Goal: Feedback & Contribution: Submit feedback/report problem

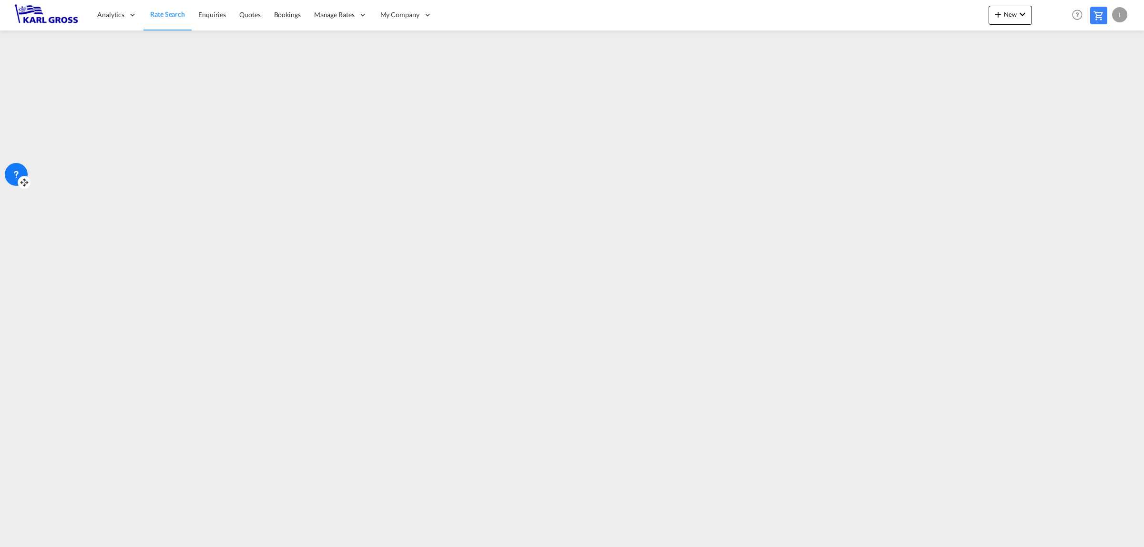
click at [14, 172] on icon at bounding box center [16, 175] width 10 height 10
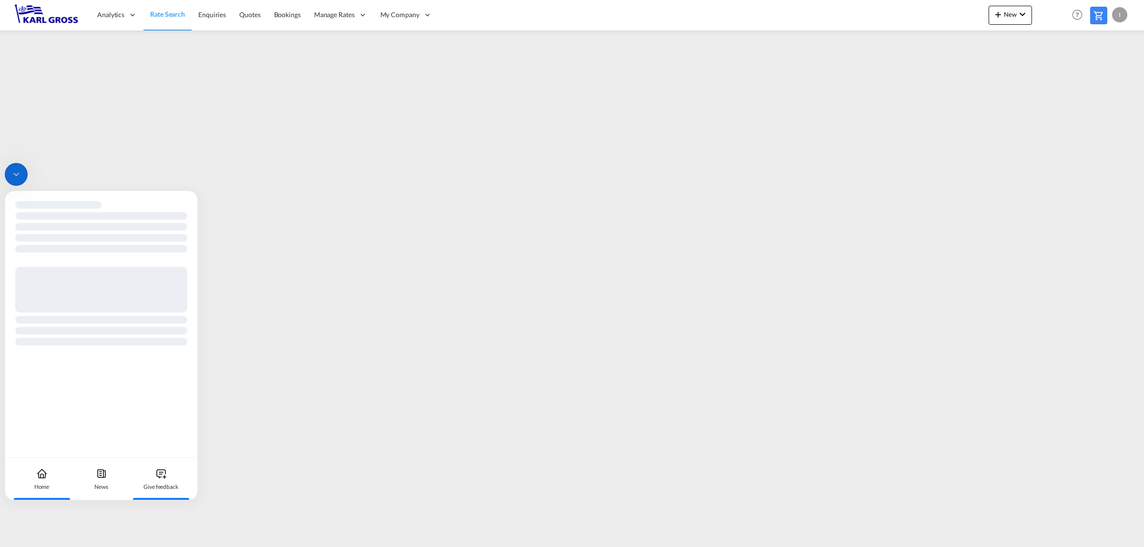
click at [164, 482] on div "Give feedback" at bounding box center [160, 479] width 53 height 42
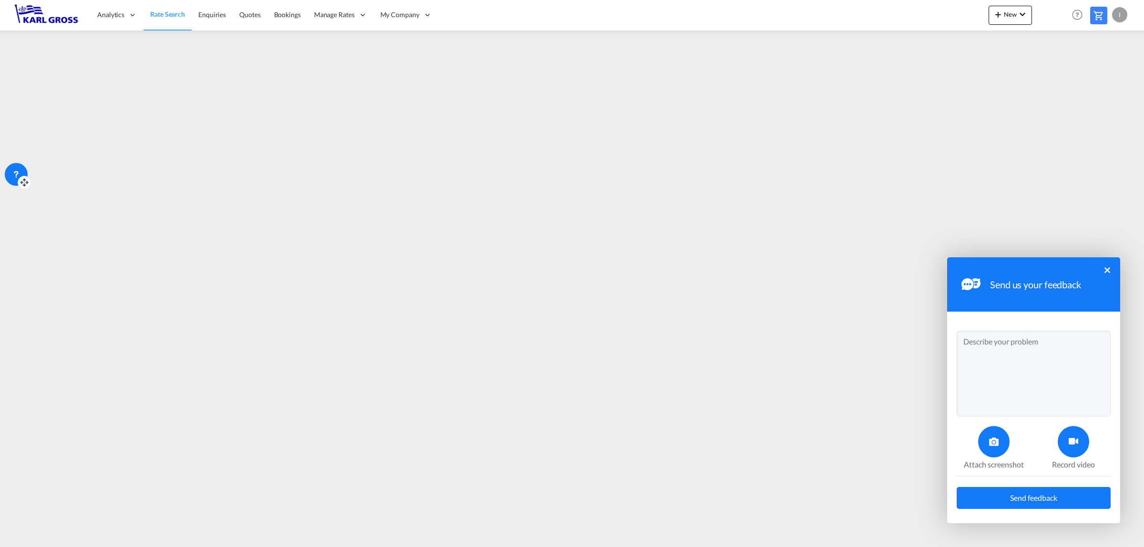
click at [1047, 357] on textarea at bounding box center [1034, 374] width 154 height 86
click at [1004, 361] on textarea "Dear all, when lookin only for haulage rates" at bounding box center [1034, 374] width 154 height 86
type textarea "Dear all, when looking up only for haulage rates"
click at [987, 444] on div at bounding box center [993, 441] width 31 height 31
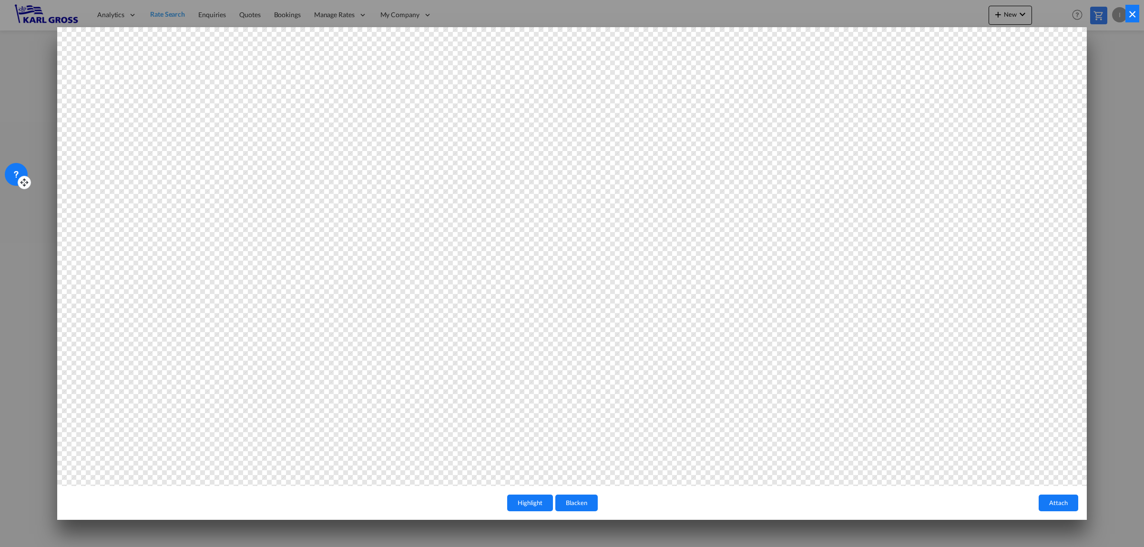
click at [1061, 497] on button "Attach" at bounding box center [1059, 503] width 40 height 17
click at [1057, 505] on button "Attach" at bounding box center [1059, 503] width 40 height 17
click at [1130, 13] on button "×" at bounding box center [1133, 14] width 14 height 18
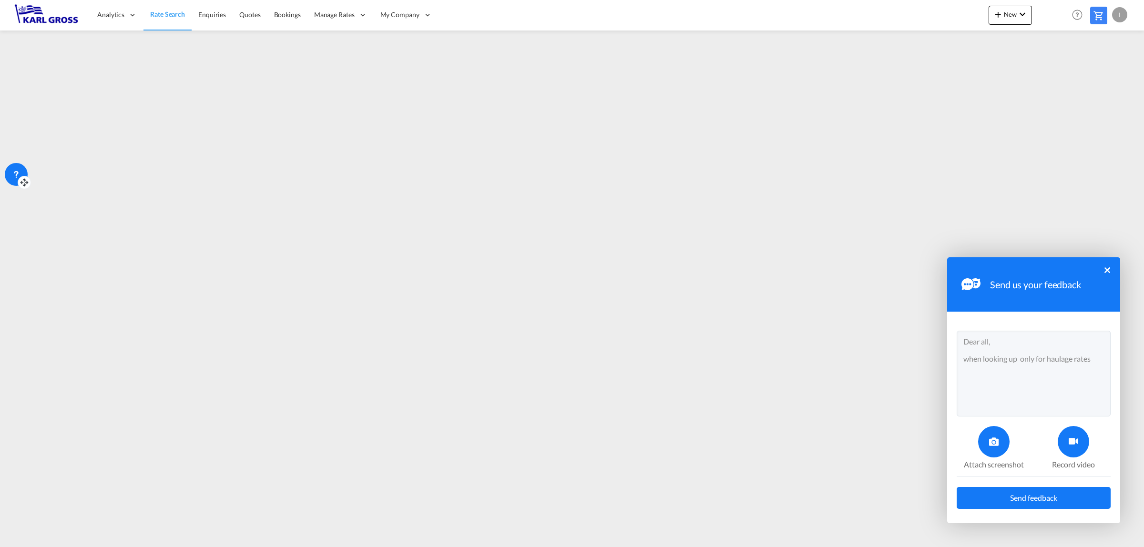
click at [1044, 497] on span "Send feedback" at bounding box center [1033, 498] width 47 height 8
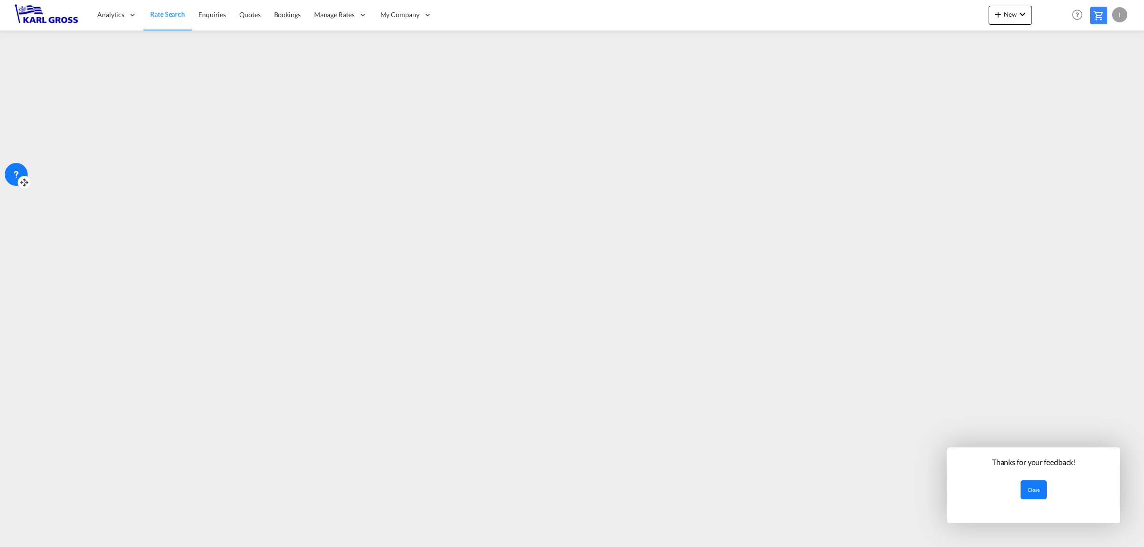
click at [1037, 492] on button "Close" at bounding box center [1034, 490] width 26 height 19
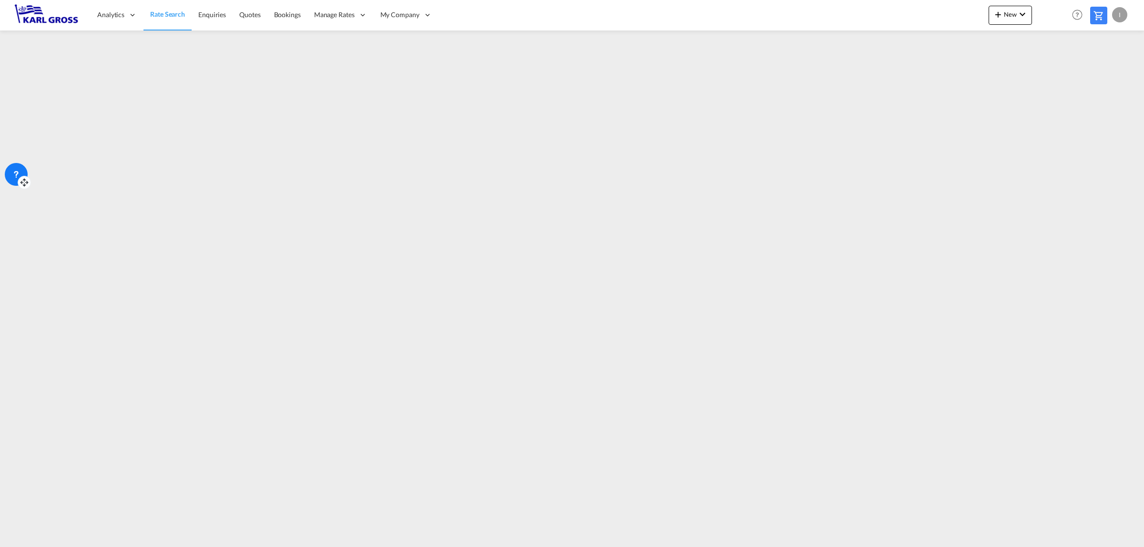
click at [15, 175] on icon at bounding box center [16, 175] width 10 height 10
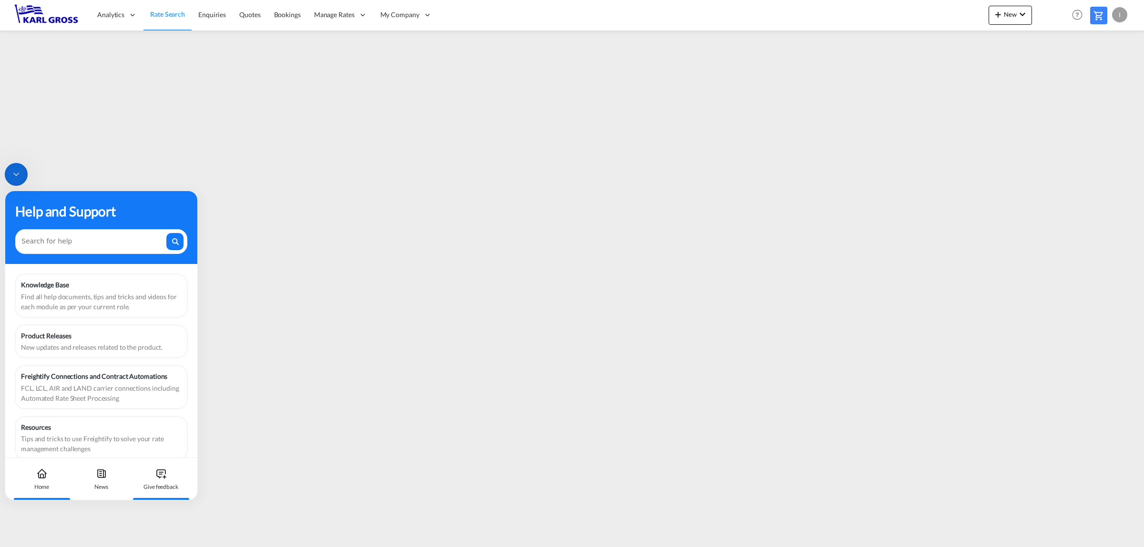
click at [161, 486] on div "Give feedback" at bounding box center [161, 487] width 35 height 9
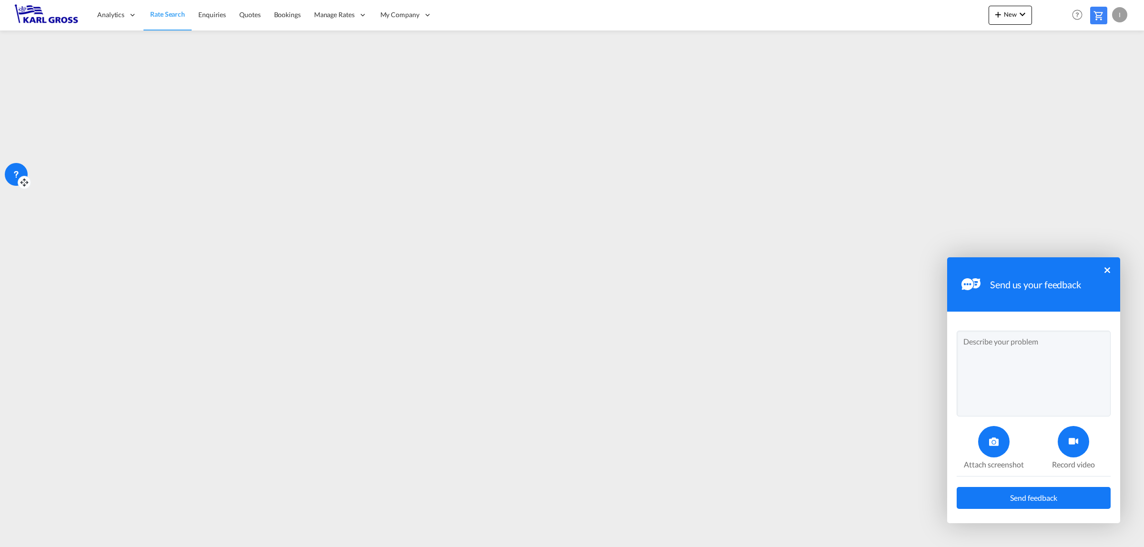
click at [1024, 366] on textarea at bounding box center [1034, 374] width 154 height 86
click at [1077, 443] on icon at bounding box center [1074, 442] width 10 height 10
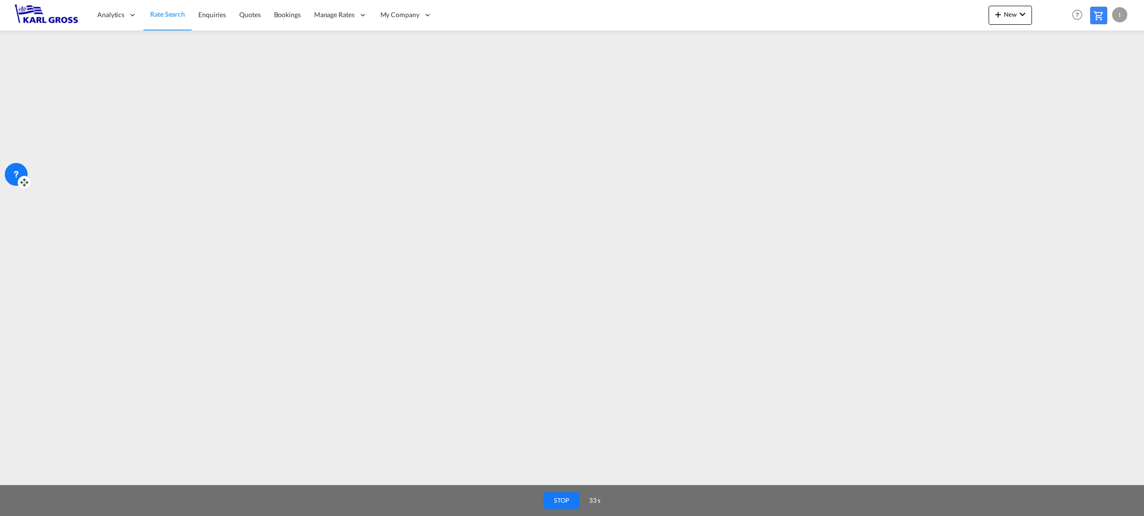
click at [568, 502] on button "STOP" at bounding box center [562, 500] width 36 height 17
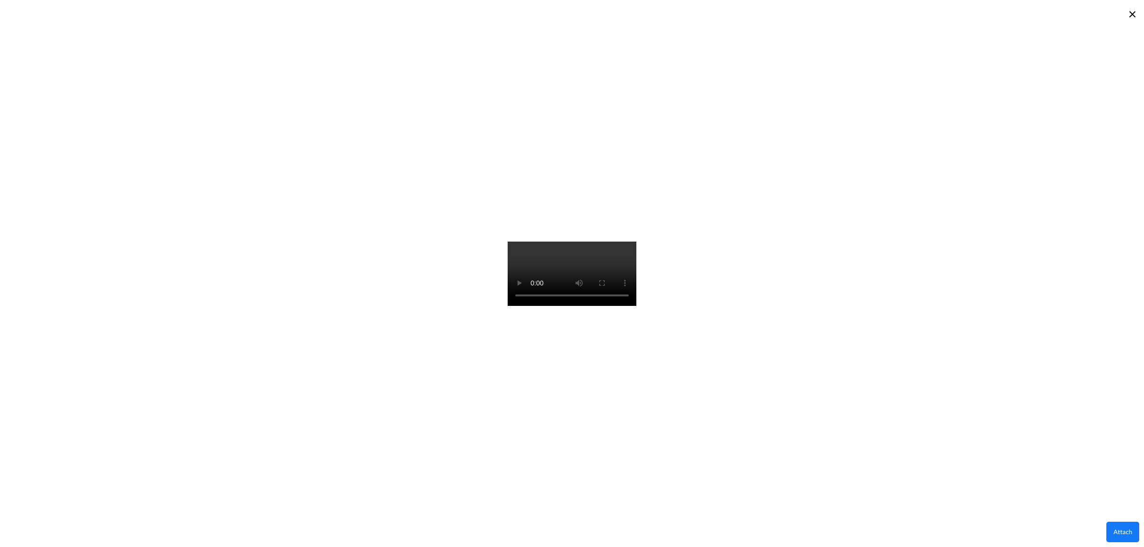
click at [1118, 535] on button "Attach" at bounding box center [1123, 532] width 33 height 21
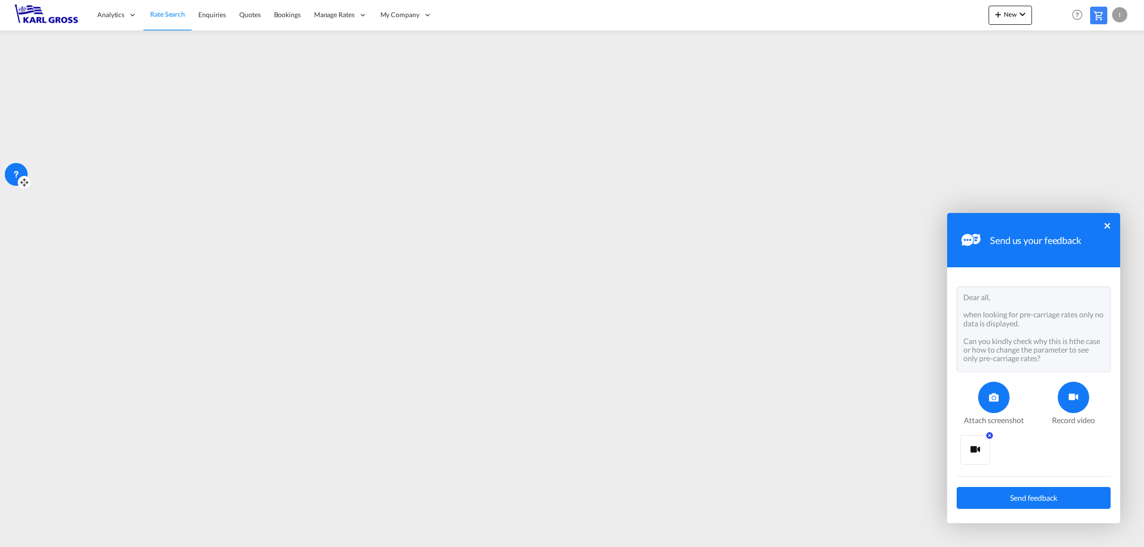
click at [1057, 364] on textarea "Dear all, when looking for pre-carriage rates only no data is displayed. Can yo…" at bounding box center [1034, 330] width 154 height 86
type textarea "Dear all, when looking for pre-carriage rates only no data is displayed. Can yo…"
click at [1045, 489] on button "Send feedback" at bounding box center [1034, 498] width 154 height 22
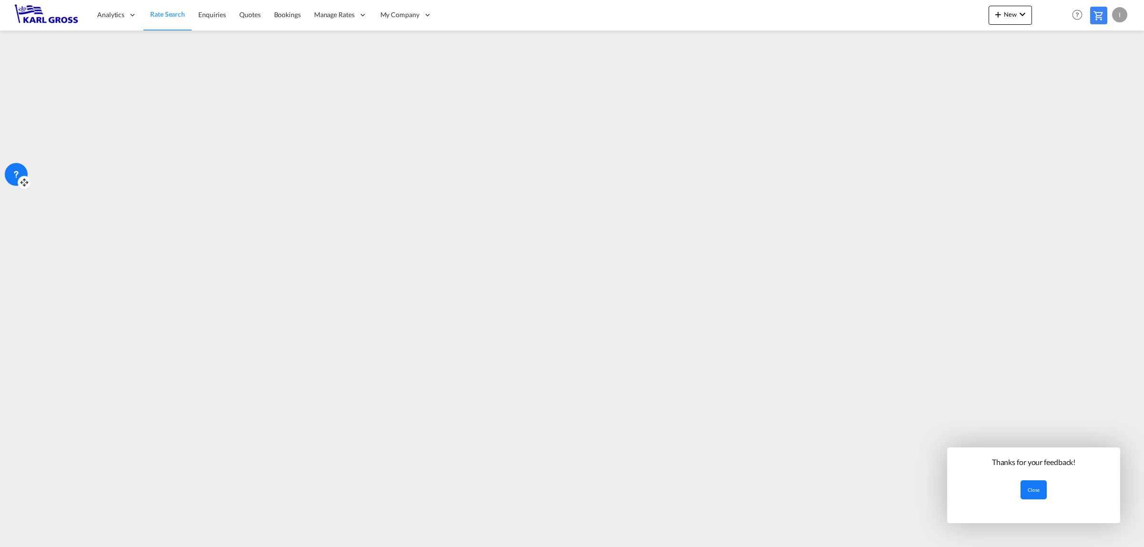
click at [1031, 490] on button "Close" at bounding box center [1034, 490] width 26 height 19
